Goal: Information Seeking & Learning: Learn about a topic

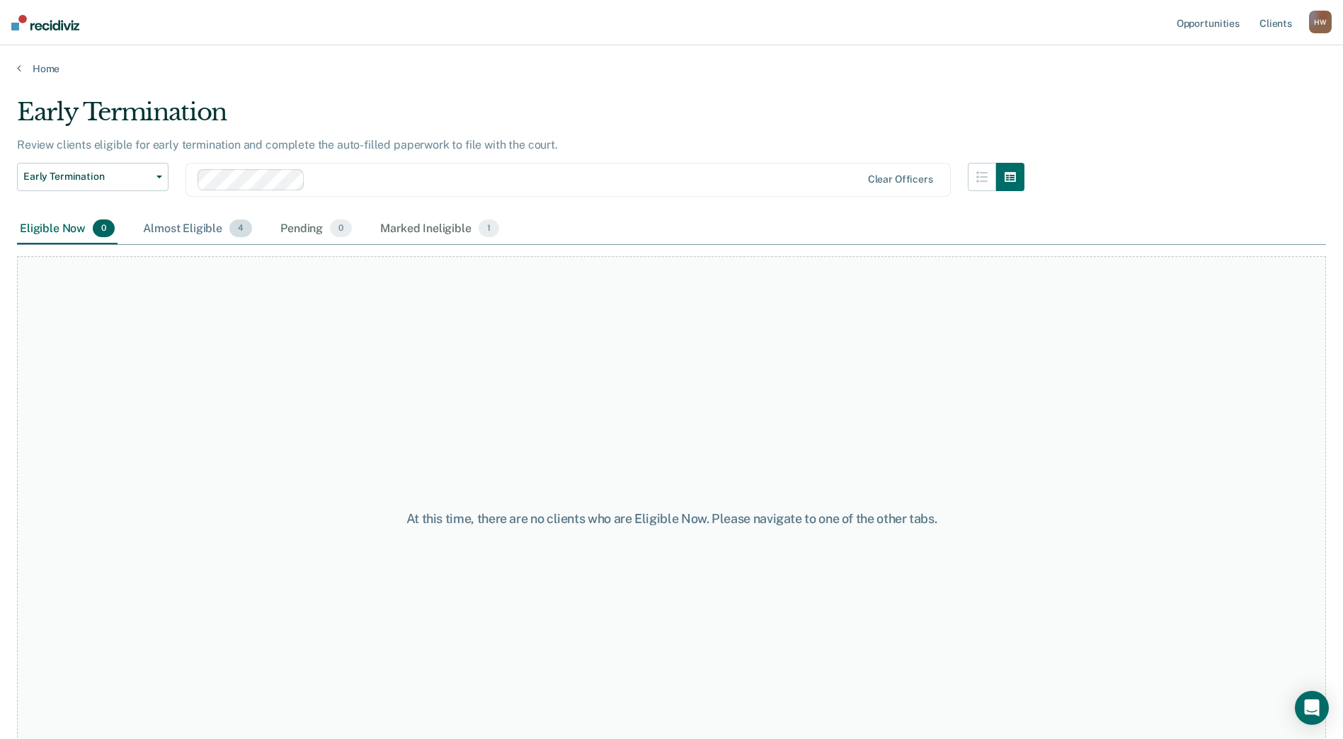
click at [176, 232] on div "Almost Eligible 4" at bounding box center [197, 229] width 115 height 31
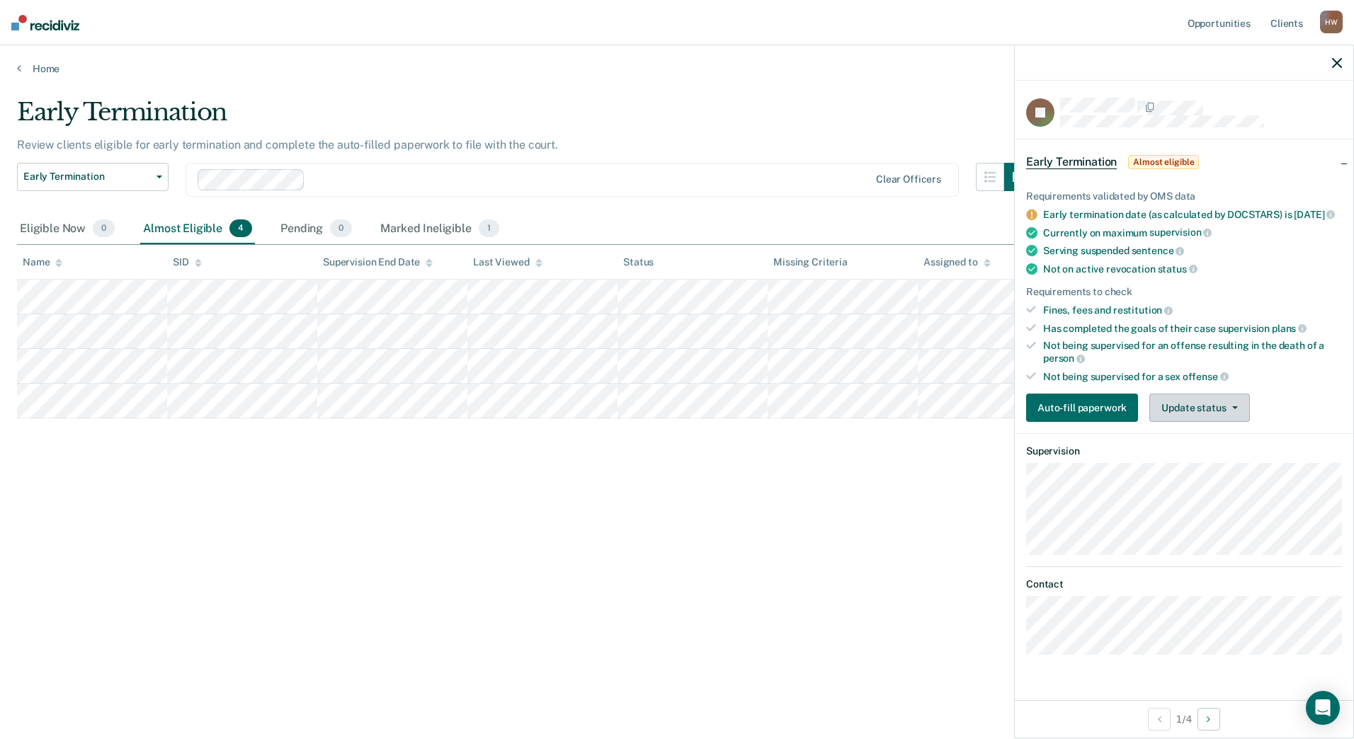
click at [1192, 422] on button "Update status" at bounding box center [1199, 408] width 100 height 28
click at [569, 580] on div "Early Termination Review clients eligible for early termination and complete th…" at bounding box center [677, 365] width 1320 height 535
click at [661, 113] on div "Early Termination" at bounding box center [524, 118] width 1015 height 40
click at [1340, 64] on icon "button" at bounding box center [1337, 63] width 10 height 10
